Goal: Task Accomplishment & Management: Complete application form

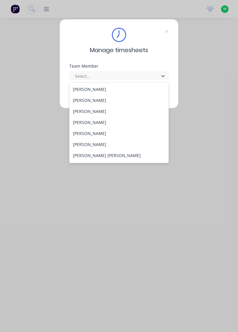
scroll to position [22, 0]
click at [82, 146] on div "[PERSON_NAME]" at bounding box center [119, 143] width 100 height 11
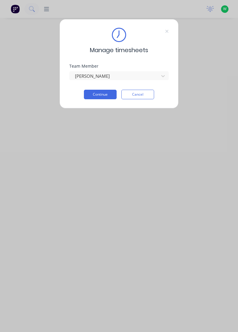
click at [102, 96] on button "Continue" at bounding box center [100, 95] width 33 height 10
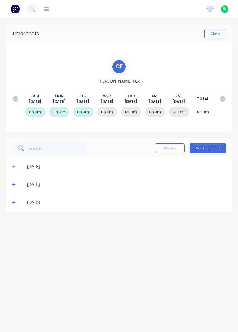
click at [210, 149] on button "Add timesheet" at bounding box center [208, 148] width 37 height 10
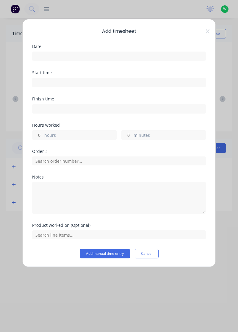
click at [151, 56] on input at bounding box center [118, 56] width 173 height 9
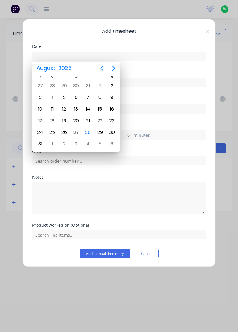
click at [77, 132] on div "27" at bounding box center [76, 132] width 9 height 9
type input "[DATE]"
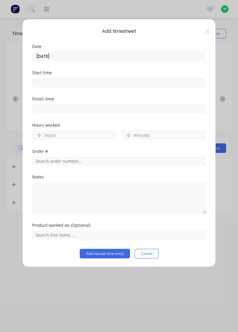
click at [82, 136] on label "hours" at bounding box center [80, 135] width 72 height 7
click at [43, 136] on input "hours" at bounding box center [37, 134] width 10 height 9
type input "3"
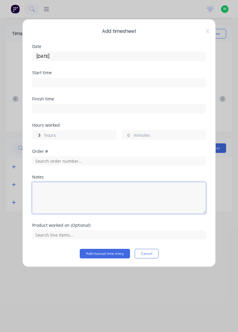
click at [73, 191] on textarea at bounding box center [119, 198] width 174 height 32
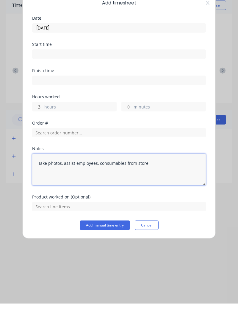
type textarea "Take photos, assist employees, consumables from store"
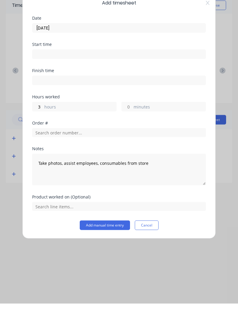
click at [107, 251] on button "Add manual time entry" at bounding box center [105, 254] width 50 height 10
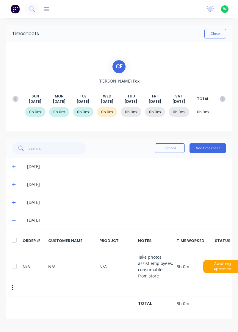
click at [208, 146] on button "Add timesheet" at bounding box center [208, 148] width 37 height 10
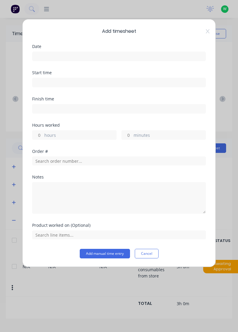
click at [147, 57] on input at bounding box center [118, 56] width 173 height 9
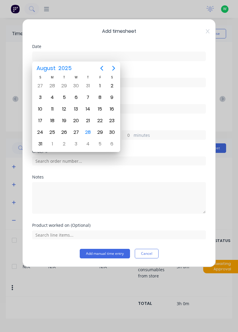
click at [76, 130] on div "27" at bounding box center [76, 132] width 9 height 9
type input "[DATE]"
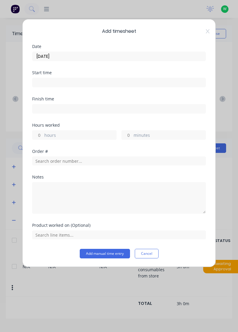
click at [74, 136] on label "hours" at bounding box center [80, 135] width 72 height 7
click at [43, 136] on input "hours" at bounding box center [37, 134] width 10 height 9
type input "5"
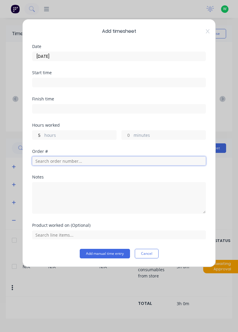
click at [72, 161] on input "text" at bounding box center [119, 160] width 174 height 9
type input "18751"
click at [65, 182] on span "R& D Mining" at bounding box center [119, 181] width 164 height 5
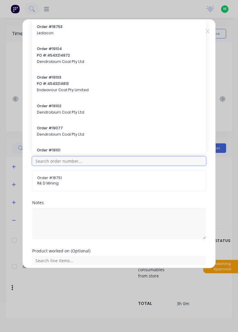
click at [68, 163] on input "text" at bounding box center [119, 160] width 174 height 9
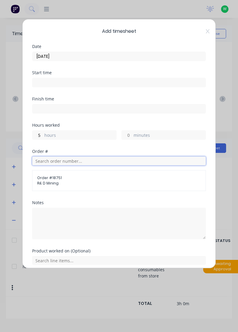
scroll to position [2, 0]
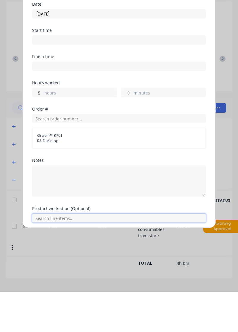
click at [67, 256] on input "text" at bounding box center [119, 258] width 174 height 9
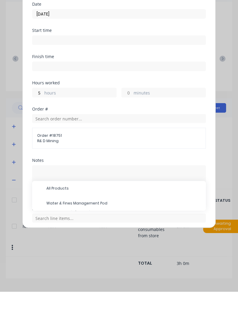
click at [84, 243] on span "Water & Fines Management Pod" at bounding box center [123, 242] width 155 height 5
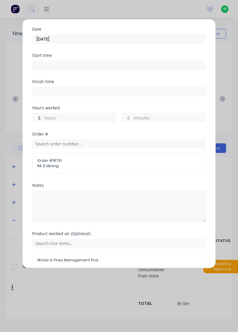
scroll to position [22, 0]
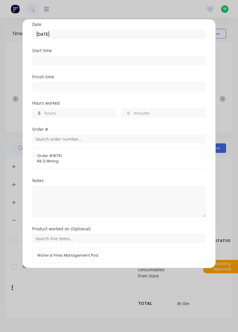
click at [104, 276] on button "Add manual time entry" at bounding box center [105, 277] width 50 height 10
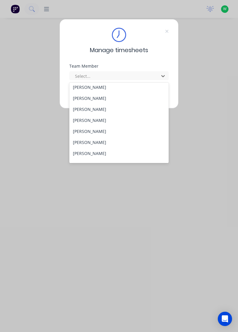
scroll to position [29, 0]
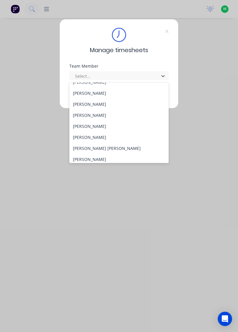
click at [89, 135] on div "[PERSON_NAME]" at bounding box center [119, 137] width 100 height 11
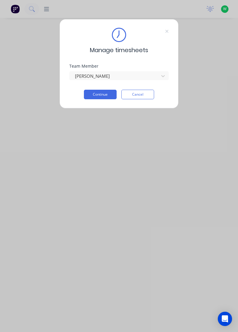
click at [99, 94] on button "Continue" at bounding box center [100, 95] width 33 height 10
